Goal: Register for event/course

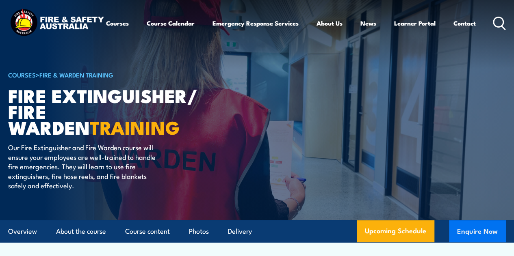
click at [471, 242] on button "Enquire Now" at bounding box center [477, 232] width 57 height 22
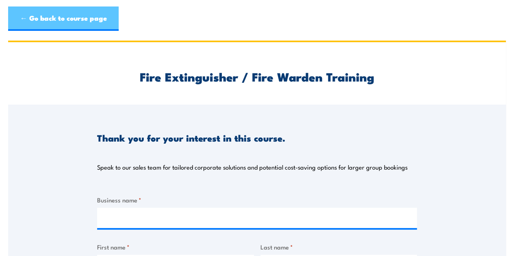
click at [38, 15] on link "← Go back to course page" at bounding box center [63, 18] width 110 height 24
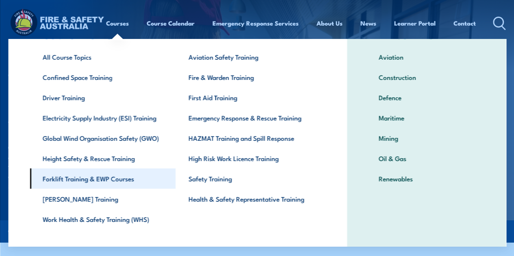
scroll to position [35, 0]
